Goal: Communication & Community: Answer question/provide support

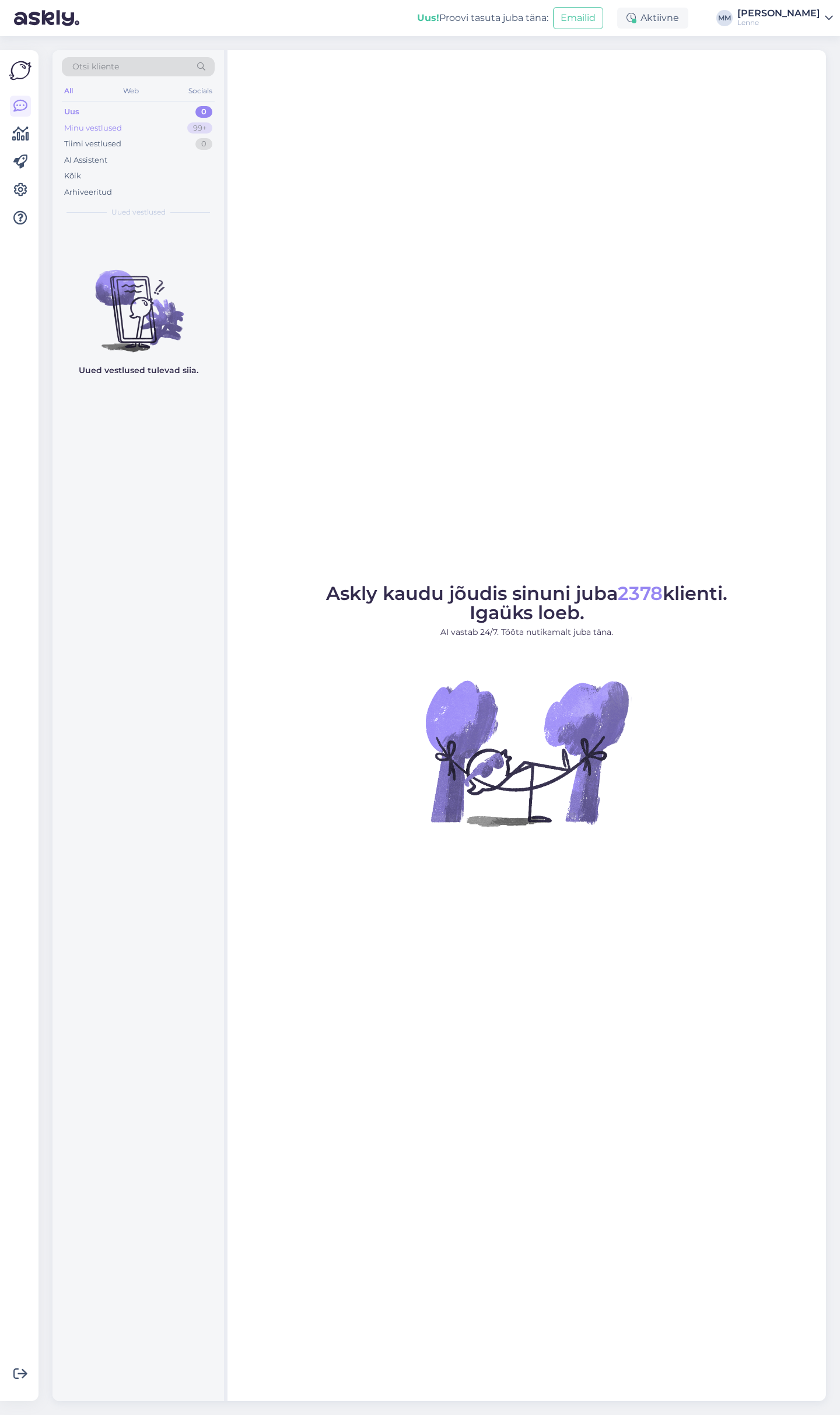
click at [94, 125] on div "Minu vestlused" at bounding box center [93, 128] width 58 height 12
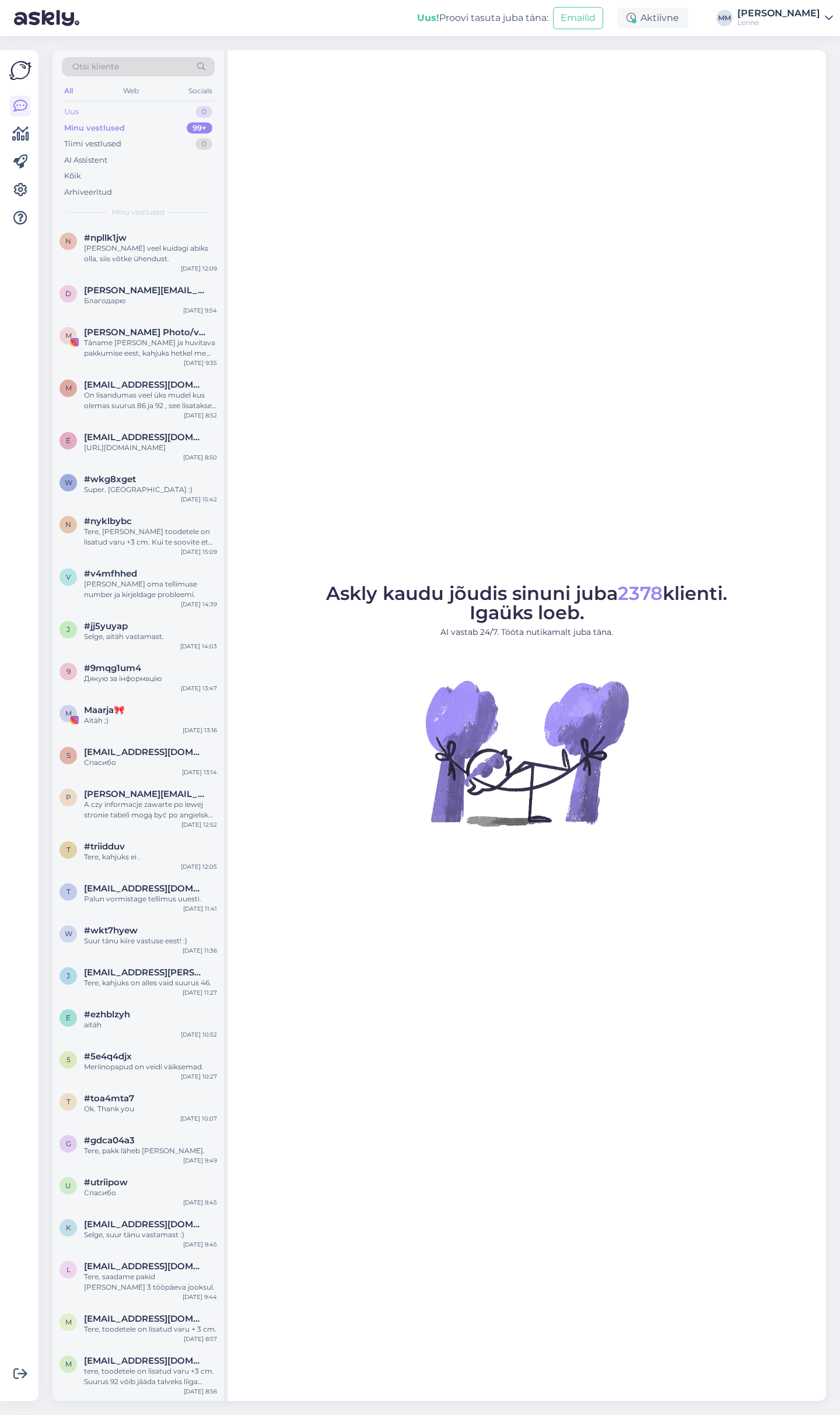
click at [98, 109] on div "Uus 0" at bounding box center [138, 112] width 153 height 16
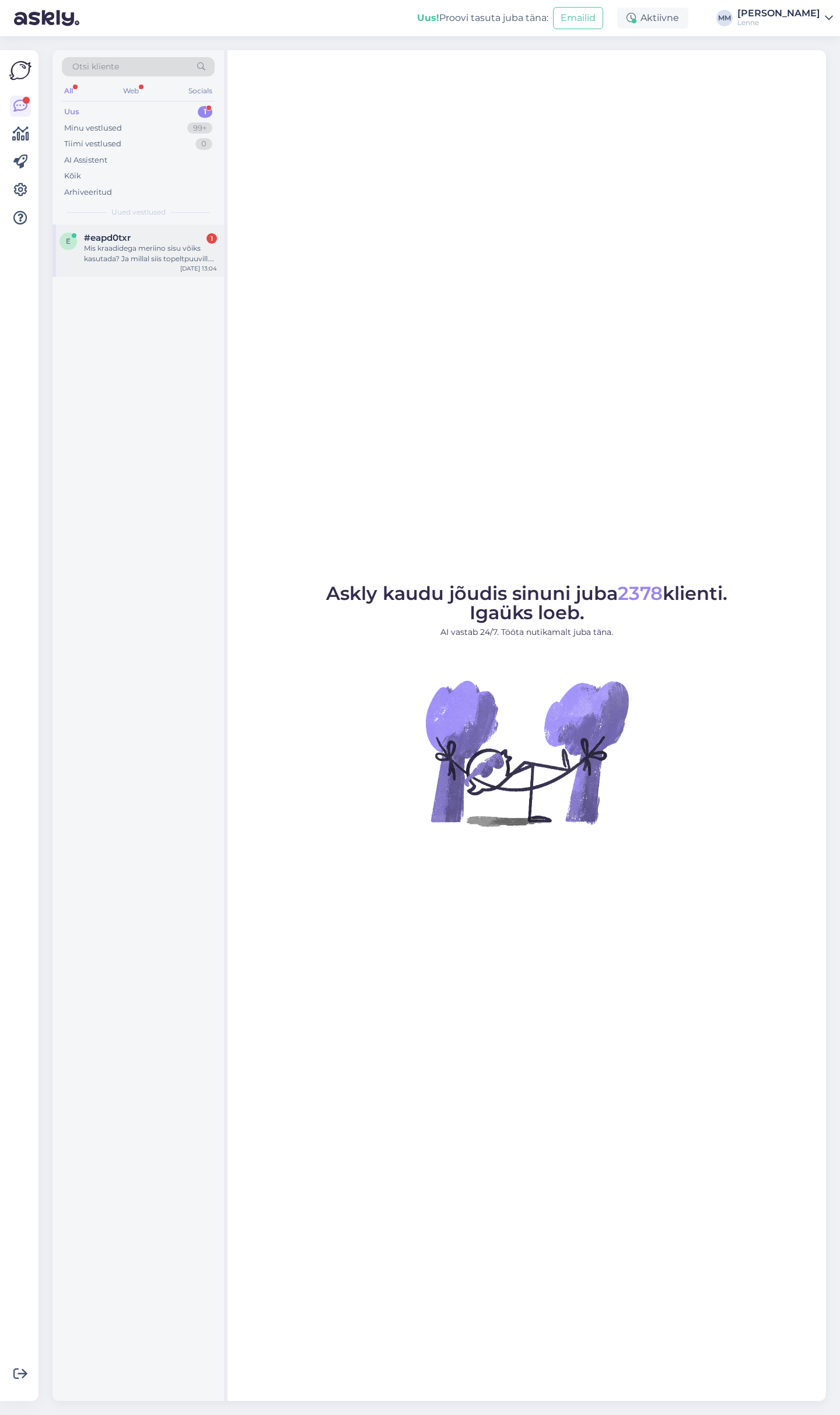
click at [155, 242] on div "#eapd0txr 1" at bounding box center [151, 237] width 133 height 11
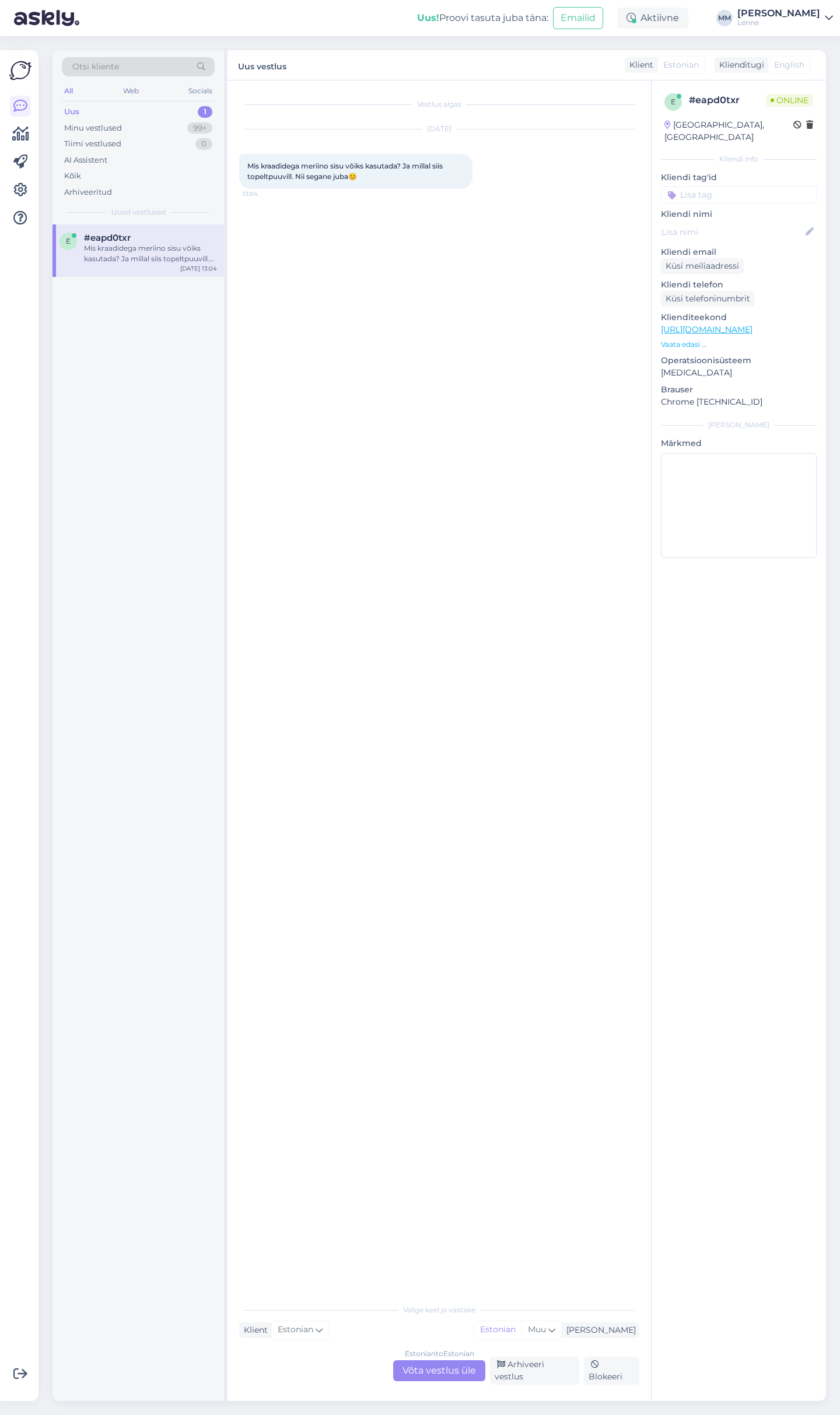
click at [753, 325] on link "[URL][DOMAIN_NAME]" at bounding box center [706, 330] width 91 height 11
click at [440, 1376] on div "Estonian to Estonian Võta vestlus üle" at bounding box center [439, 1370] width 92 height 21
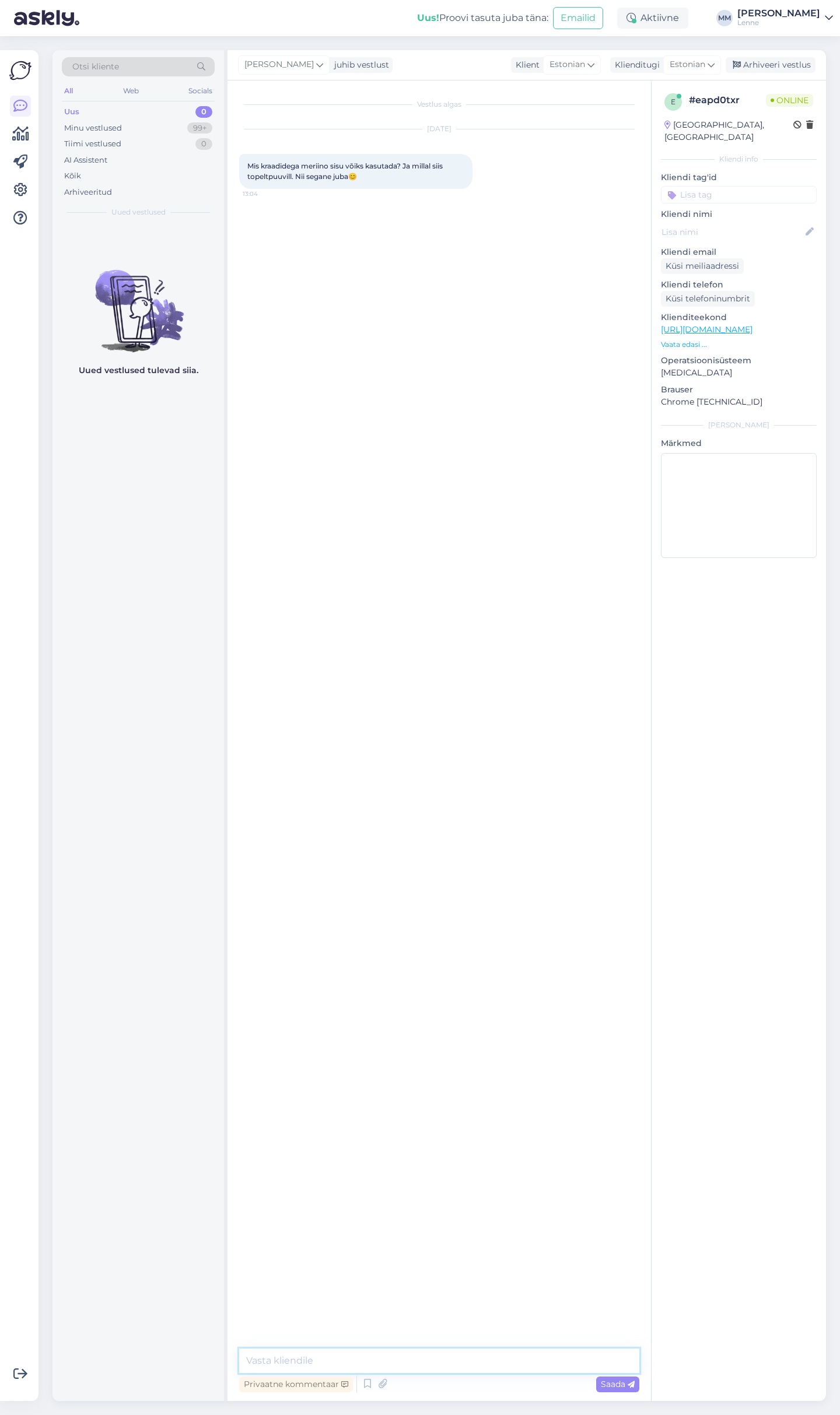
click at [364, 1363] on textarea at bounding box center [439, 1361] width 400 height 25
type textarea "Tere,mis toodet te silmas peate?"
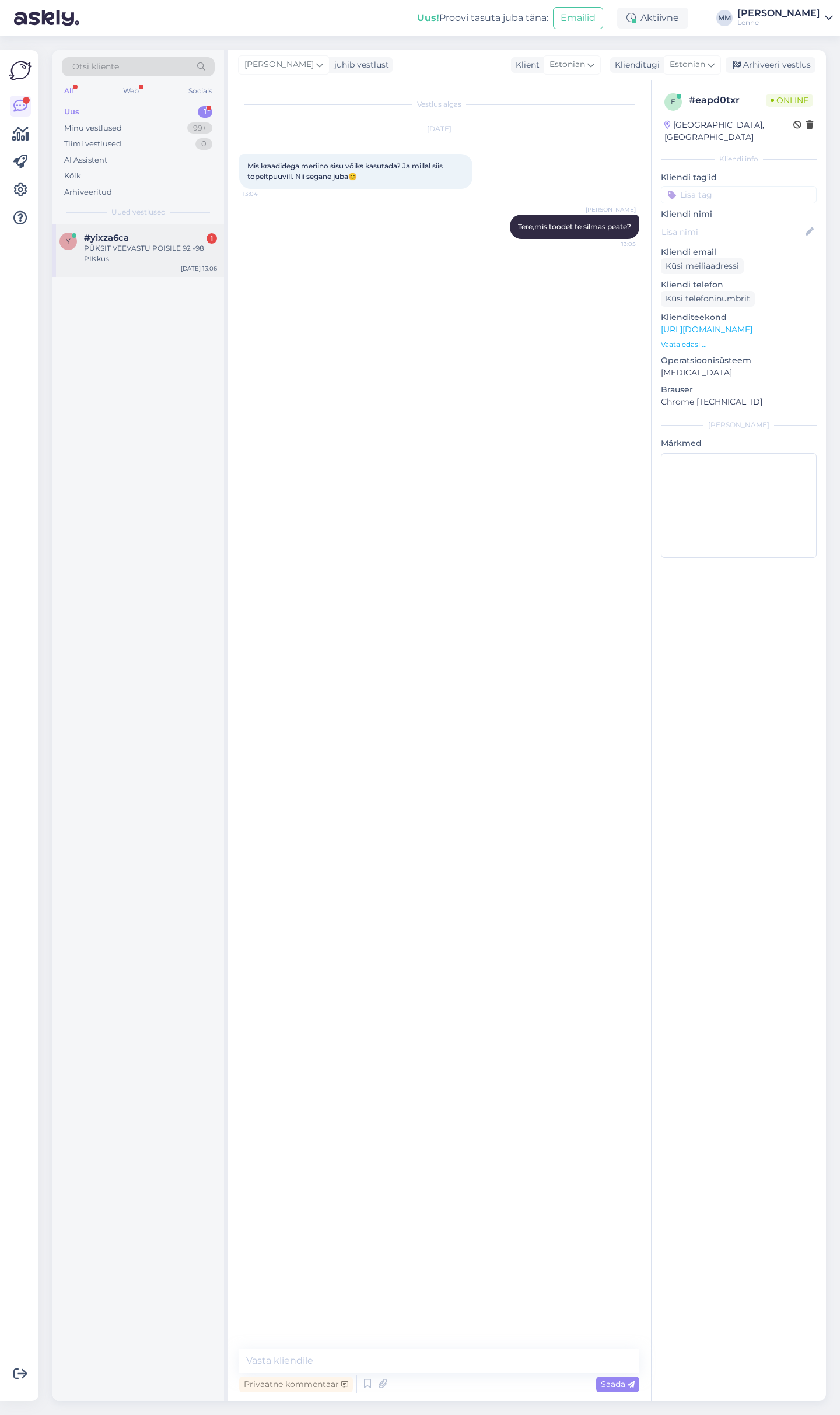
click at [128, 257] on div "PÜKSIT VEEVASTU POISILE 92 -98 PIKkus" at bounding box center [151, 253] width 133 height 21
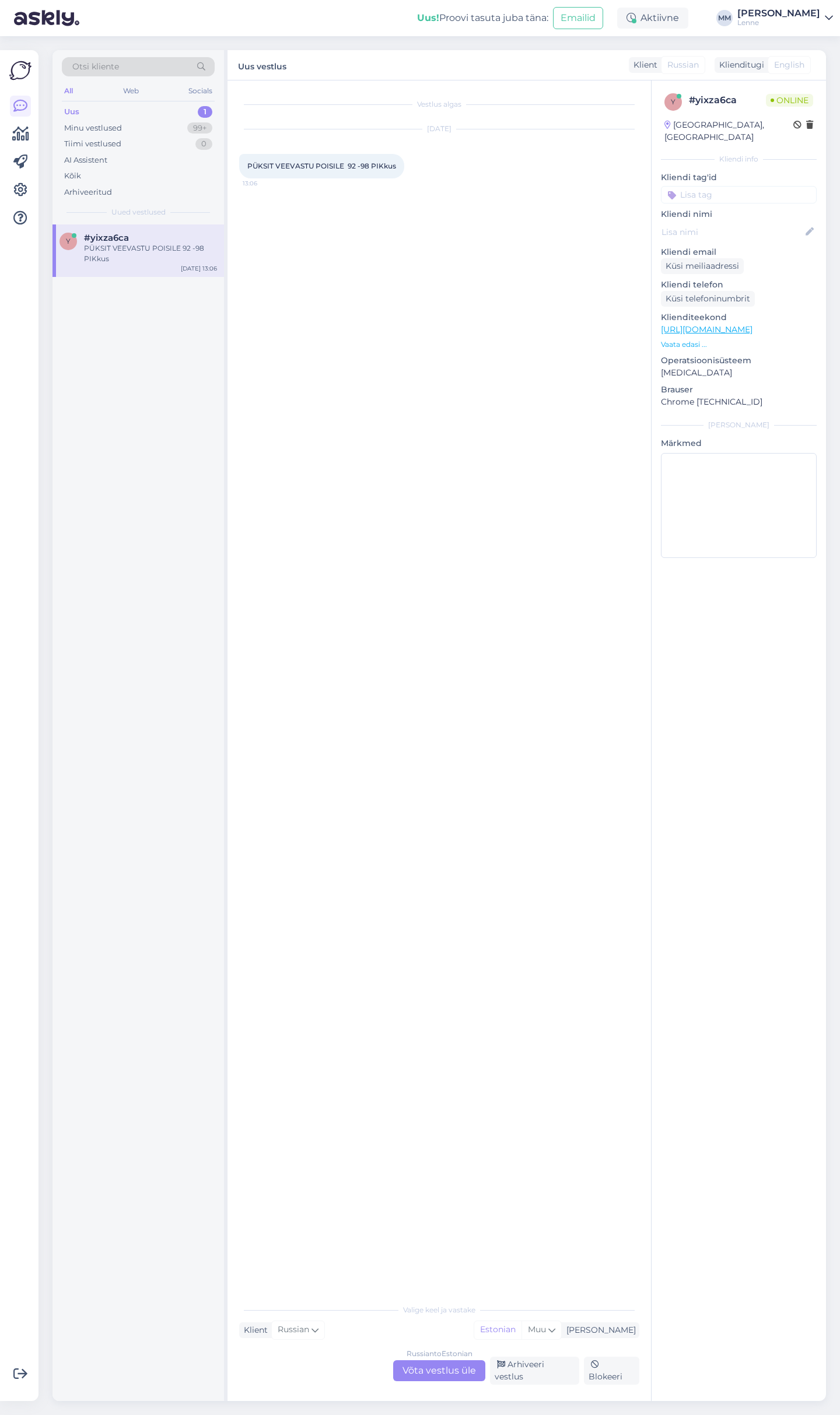
click at [437, 1375] on div "Russian to Estonian Võta vestlus üle" at bounding box center [439, 1370] width 92 height 21
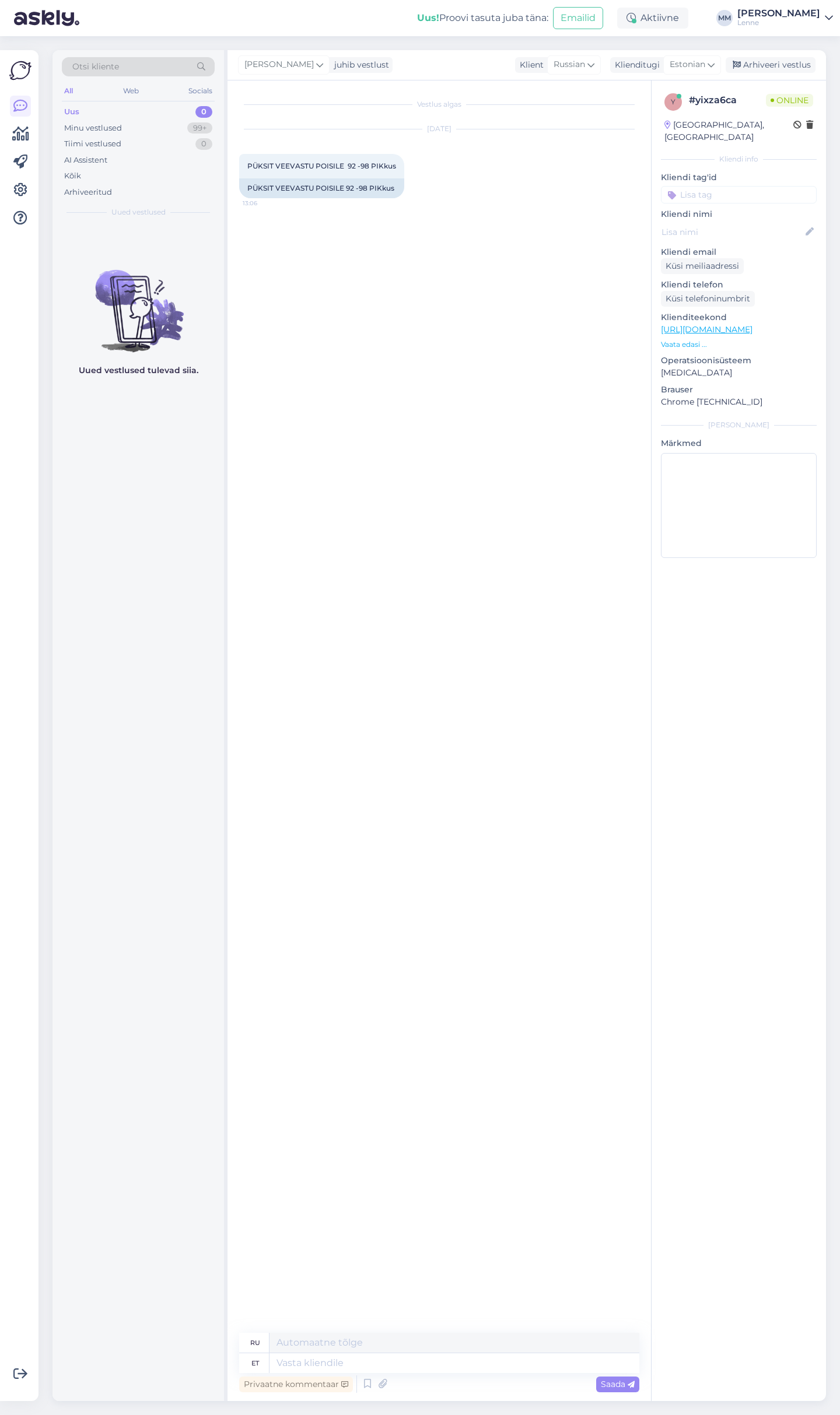
click at [753, 325] on link "[URL][DOMAIN_NAME]" at bounding box center [706, 330] width 91 height 11
click at [356, 1365] on textarea at bounding box center [454, 1363] width 369 height 20
click at [577, 62] on span "Russian" at bounding box center [569, 65] width 32 height 13
click at [574, 192] on link "Estonian" at bounding box center [557, 198] width 128 height 19
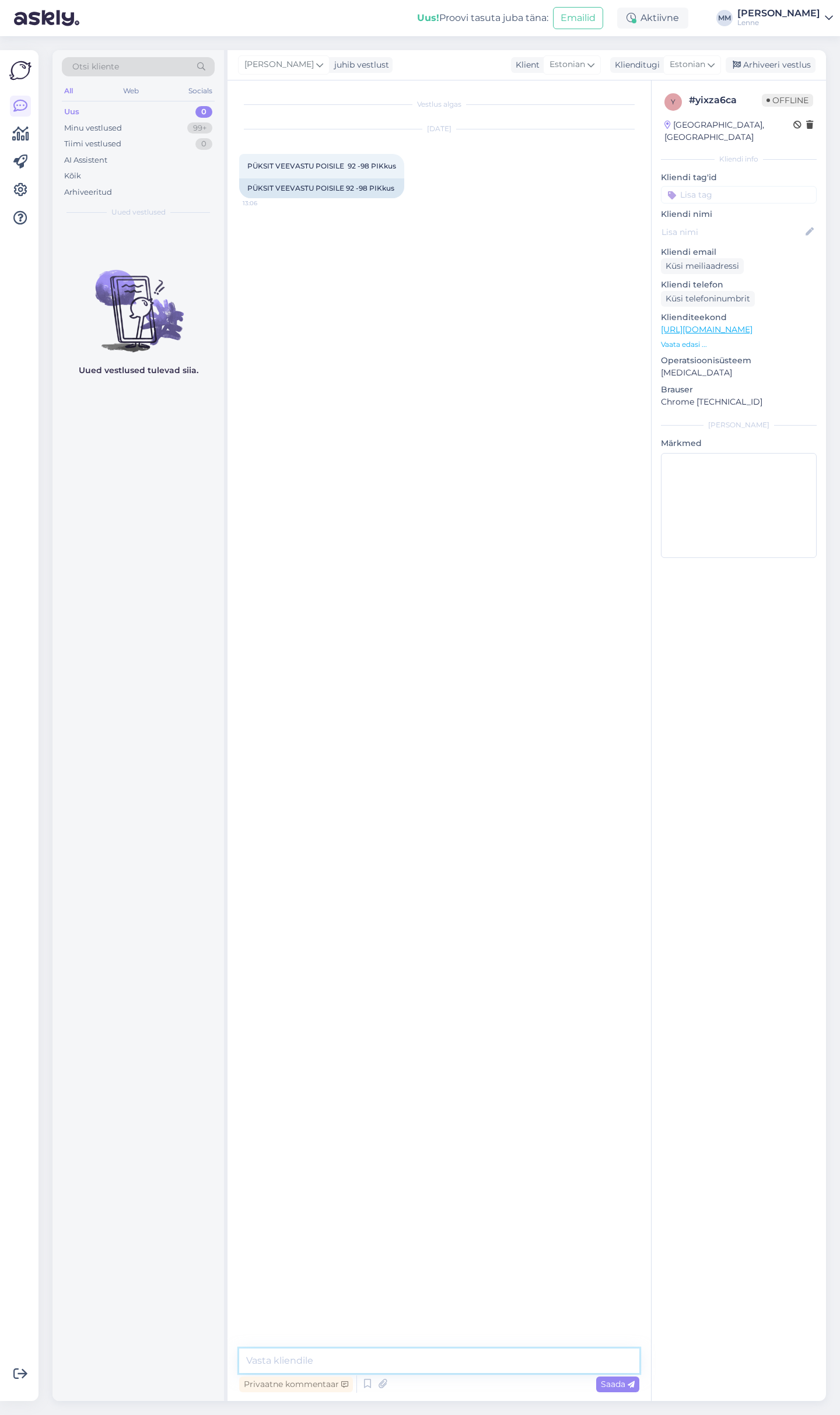
click at [300, 1368] on textarea at bounding box center [439, 1361] width 400 height 25
type textarea "tere, palun täpsustage küsimust?"
click at [145, 121] on div "Minu vestlused 99+" at bounding box center [138, 128] width 153 height 16
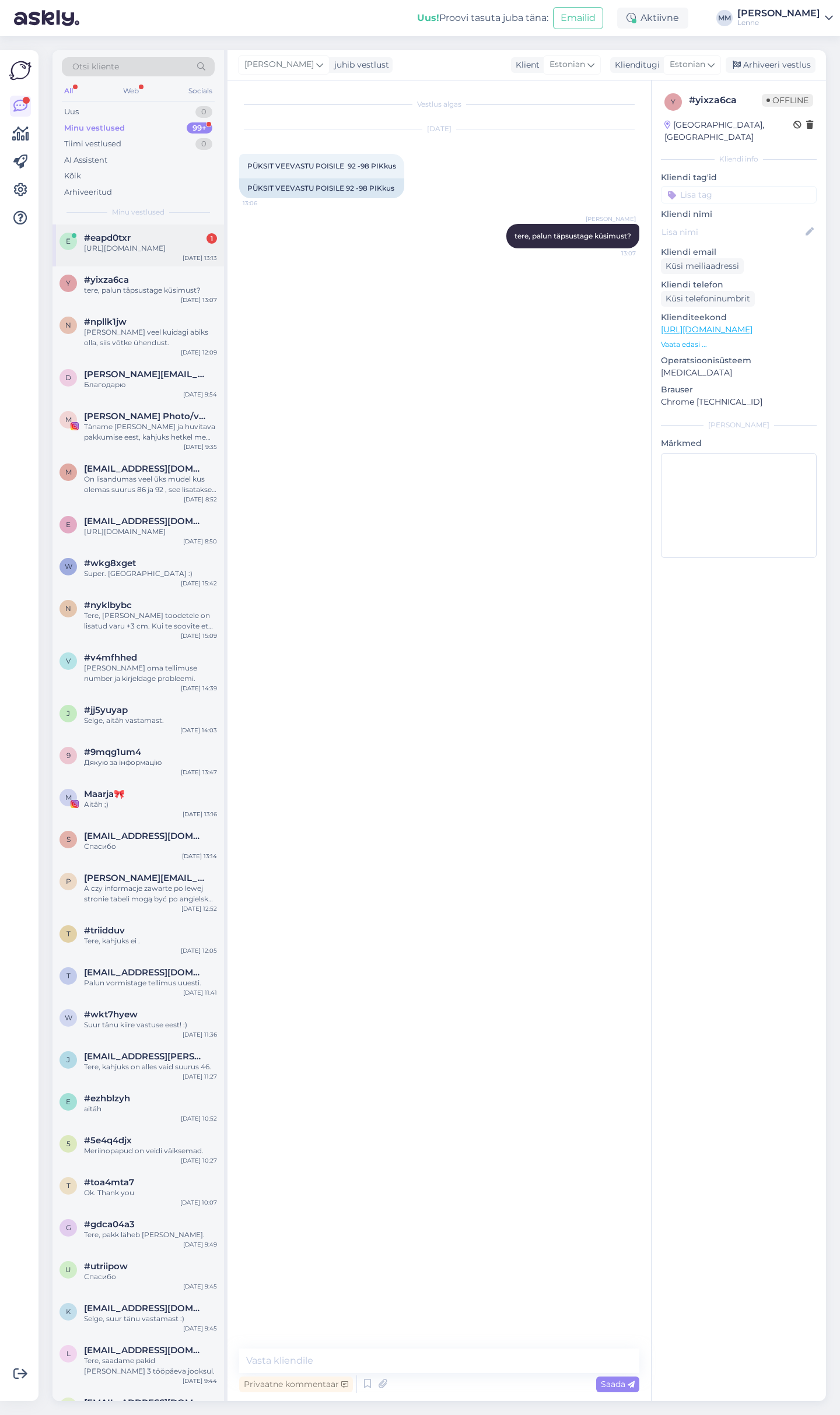
click at [151, 246] on div "[URL][DOMAIN_NAME]" at bounding box center [151, 248] width 133 height 11
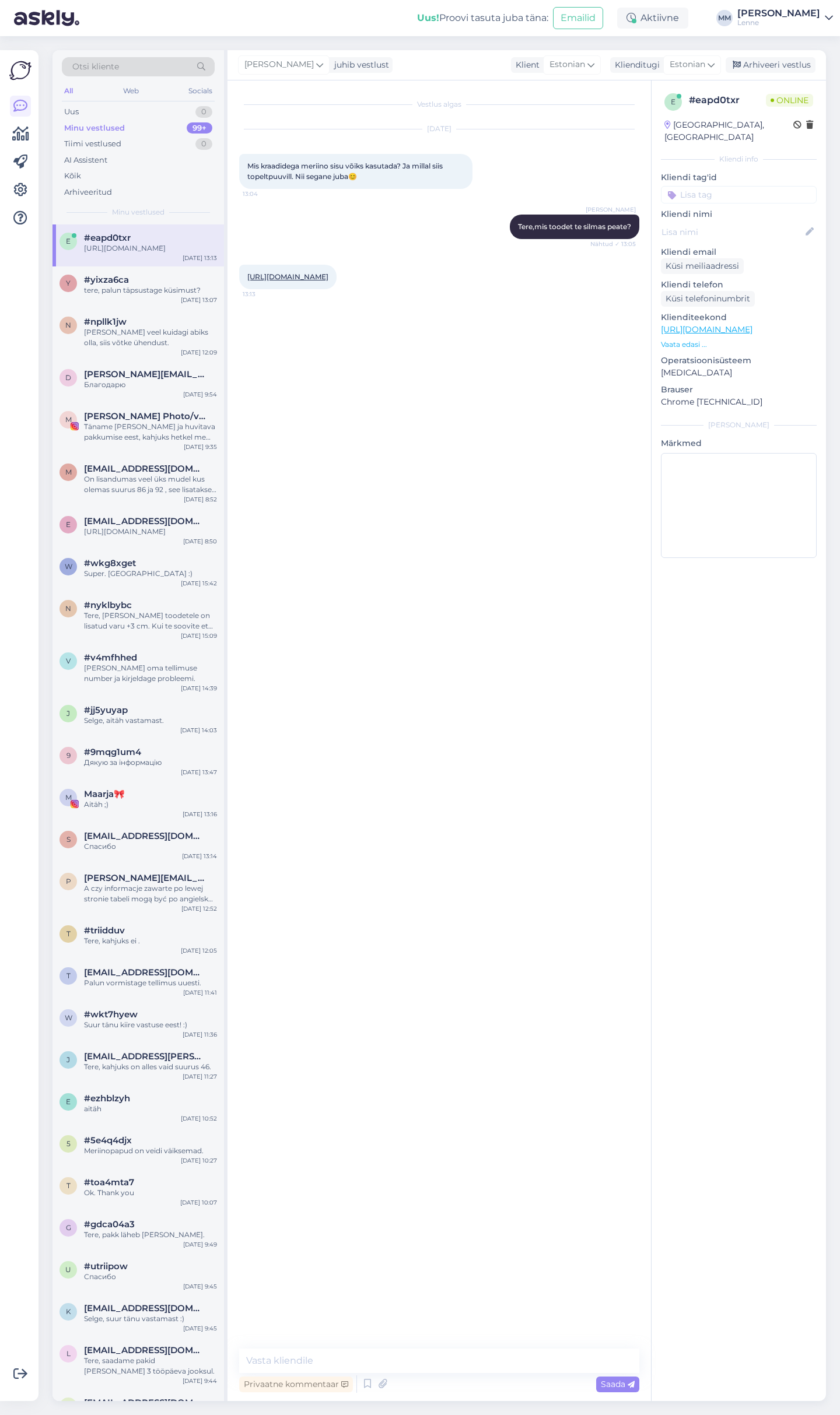
click at [316, 276] on link "[URL][DOMAIN_NAME]" at bounding box center [288, 276] width 81 height 9
click at [338, 1371] on textarea at bounding box center [439, 1361] width 400 height 25
paste textarea "Soovituslik kandmistemperatuur on alates +8°C"
type textarea "[PERSON_NAME] on Soovituslik kandmistemperatuur on alates +8°C."
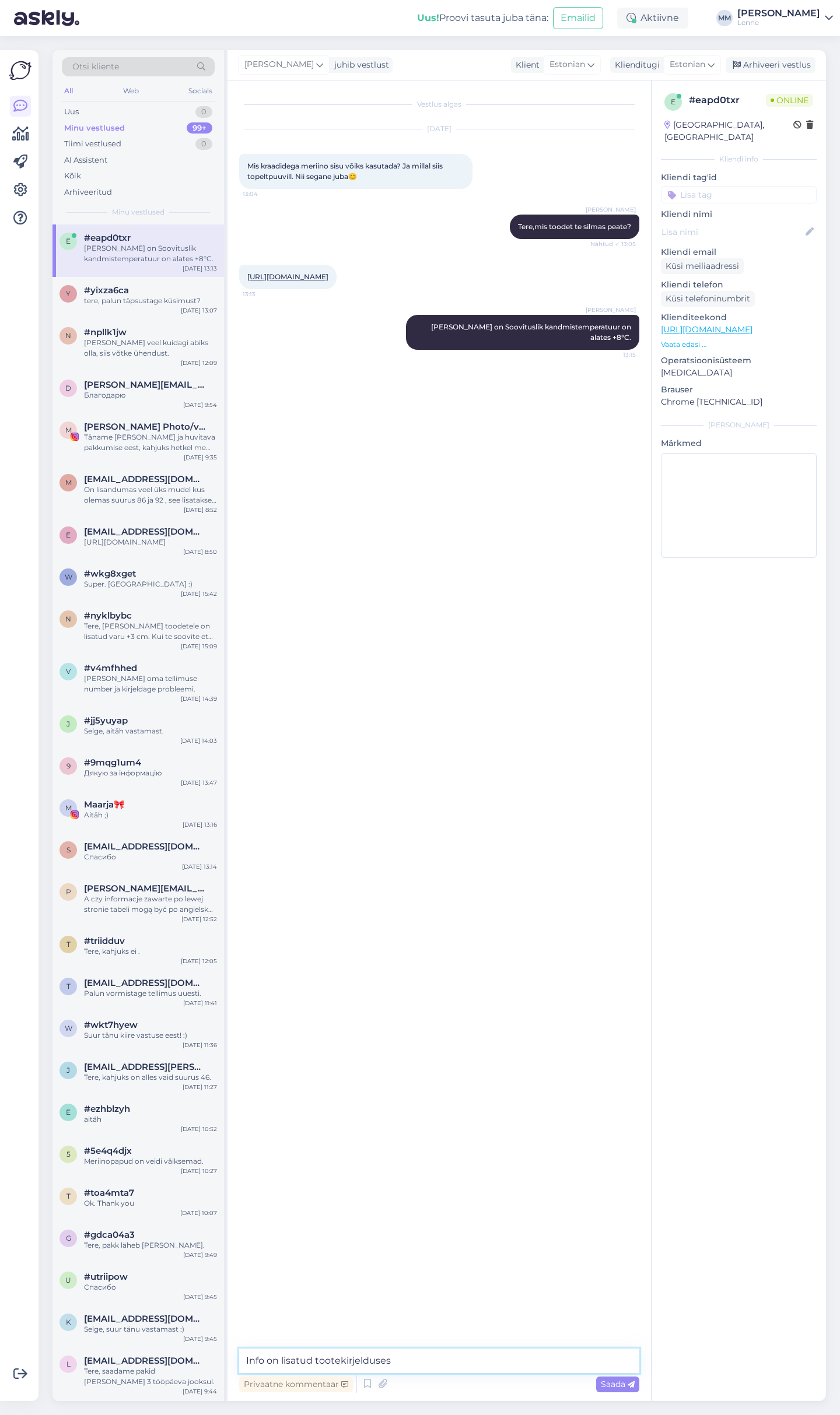
type textarea "Info on lisatud tootekirjelduses."
